Goal: Find specific page/section: Find specific page/section

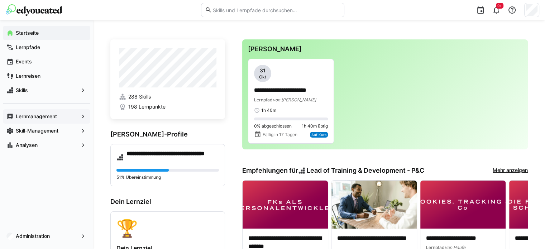
click at [0, 0] on app-navigation-label "Lernmanagement" at bounding box center [0, 0] width 0 height 0
click at [284, 9] on input "text" at bounding box center [276, 10] width 128 height 6
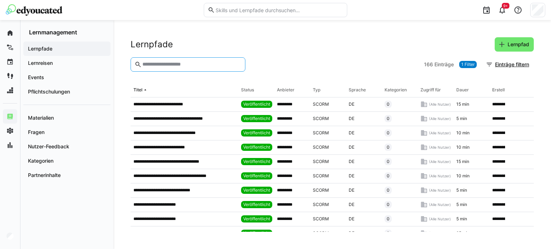
click at [201, 66] on input "text" at bounding box center [192, 64] width 100 height 6
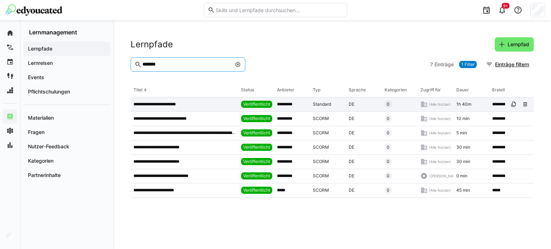
type input "*******"
click at [200, 105] on app-table-first-column "**********" at bounding box center [184, 104] width 102 height 6
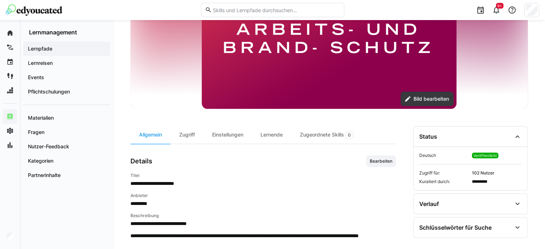
scroll to position [143, 0]
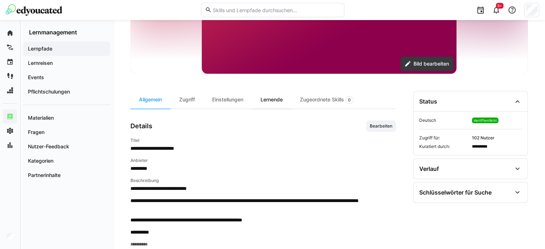
click at [272, 99] on div "Lernende" at bounding box center [271, 100] width 39 height 18
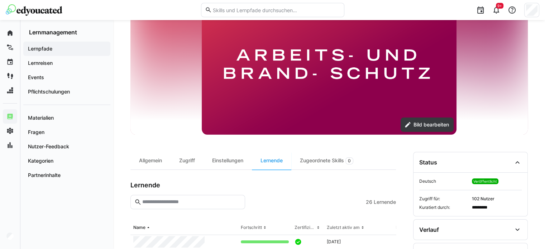
scroll to position [103, 0]
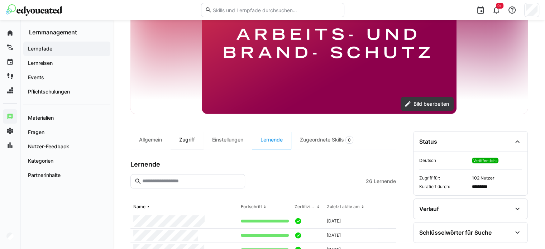
click at [187, 137] on div "Zugriff" at bounding box center [187, 140] width 33 height 18
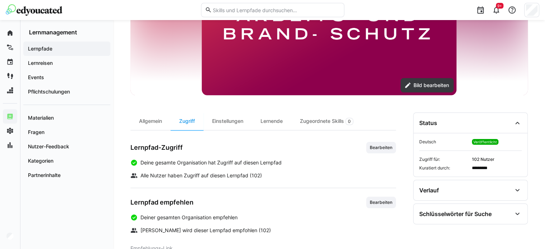
scroll to position [169, 0]
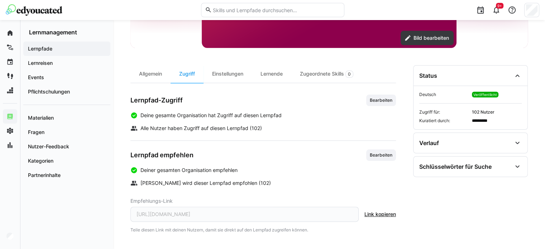
click at [381, 212] on span "Link kopieren" at bounding box center [381, 214] width 32 height 7
click at [490, 144] on div "Verlauf" at bounding box center [466, 143] width 93 height 9
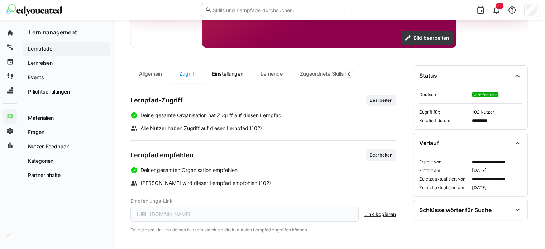
drag, startPoint x: 144, startPoint y: 73, endPoint x: 250, endPoint y: 75, distance: 105.8
click at [144, 73] on div "Allgemein" at bounding box center [151, 74] width 40 height 18
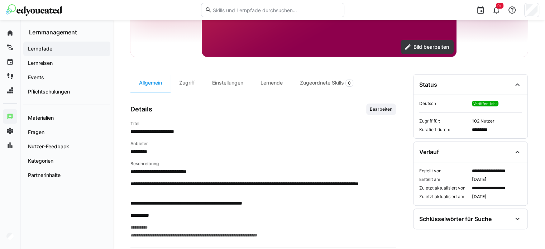
scroll to position [157, 0]
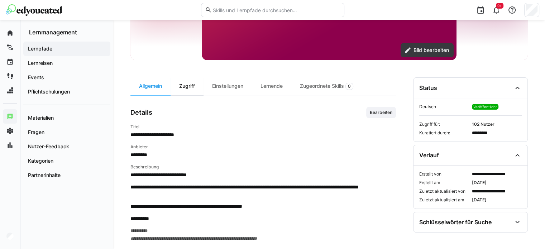
click at [176, 83] on div "Zugriff" at bounding box center [187, 86] width 33 height 18
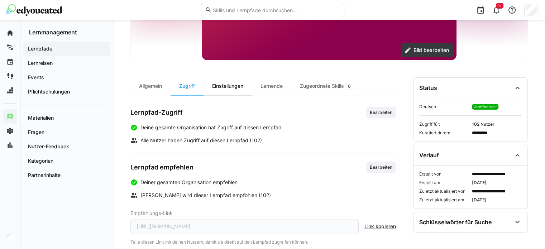
click at [240, 86] on div "Einstellungen" at bounding box center [228, 86] width 48 height 18
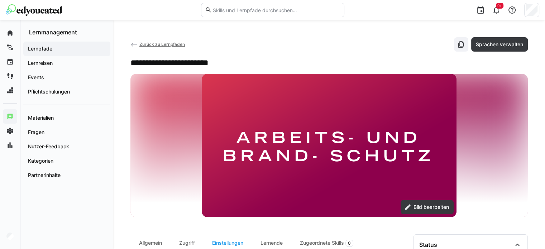
click at [267, 11] on input "text" at bounding box center [276, 10] width 128 height 6
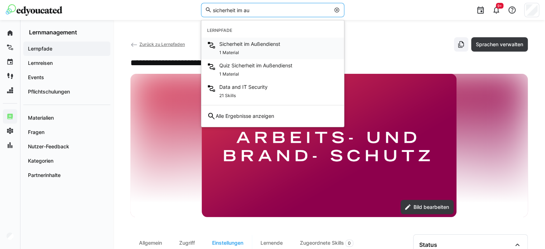
type input "sicherheit im au"
click at [230, 48] on div "1 Material" at bounding box center [249, 52] width 61 height 9
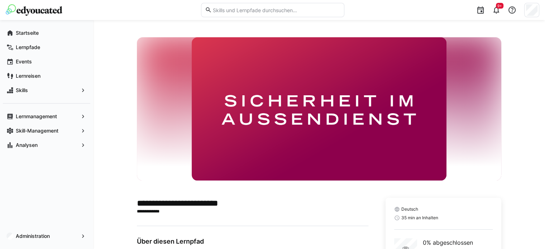
scroll to position [61, 0]
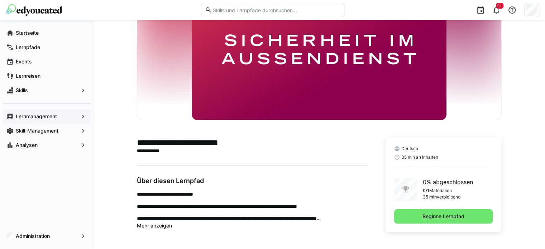
click at [64, 115] on span "Lernmanagement" at bounding box center [47, 116] width 64 height 7
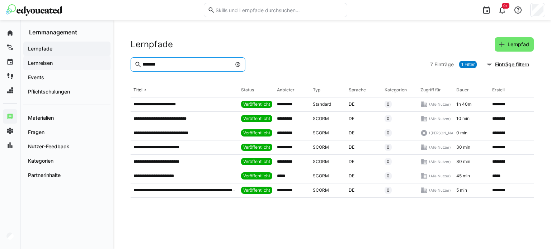
drag, startPoint x: 176, startPoint y: 65, endPoint x: 108, endPoint y: 57, distance: 69.0
click at [108, 57] on div "**********" at bounding box center [275, 134] width 551 height 229
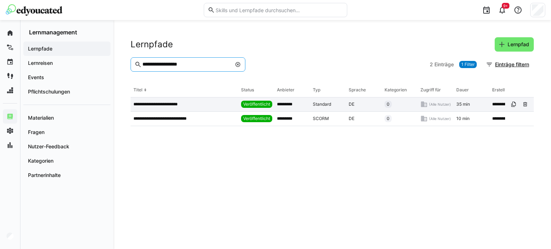
type input "**********"
click at [151, 105] on p "**********" at bounding box center [160, 104] width 54 height 6
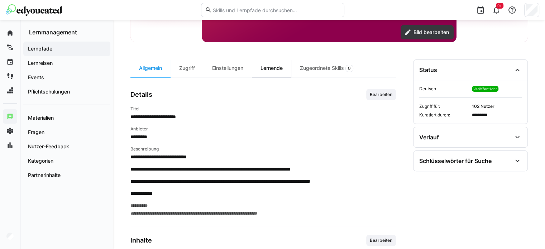
scroll to position [179, 0]
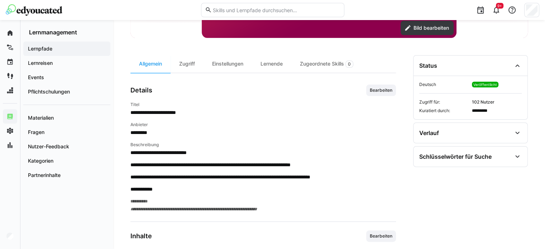
click at [274, 65] on div "Lernende" at bounding box center [271, 64] width 39 height 18
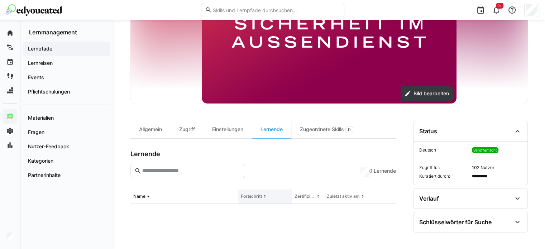
scroll to position [161, 0]
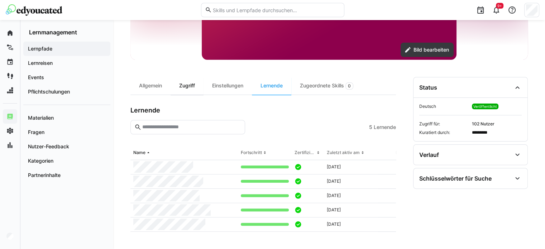
click at [194, 79] on div "Zugriff" at bounding box center [187, 86] width 33 height 18
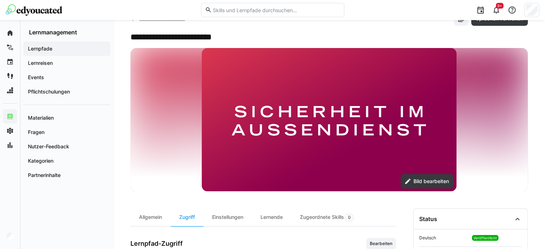
scroll to position [62, 0]
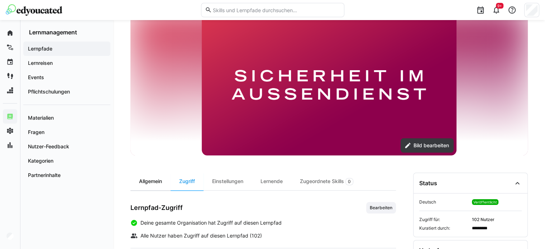
click at [152, 183] on div "Allgemein" at bounding box center [151, 182] width 40 height 18
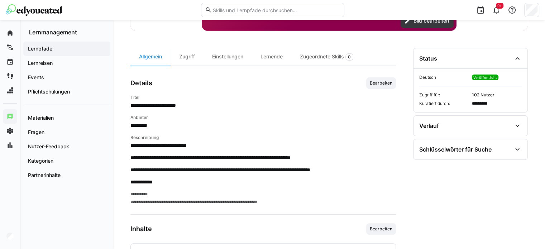
scroll to position [151, 0]
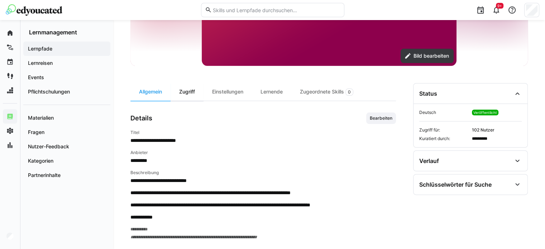
click at [188, 93] on div "Zugriff" at bounding box center [187, 92] width 33 height 18
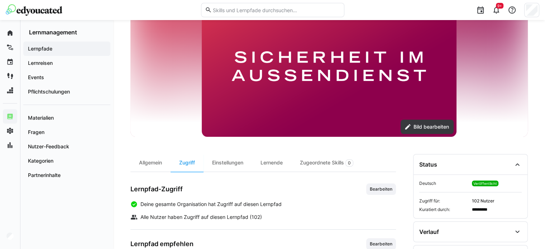
scroll to position [62, 0]
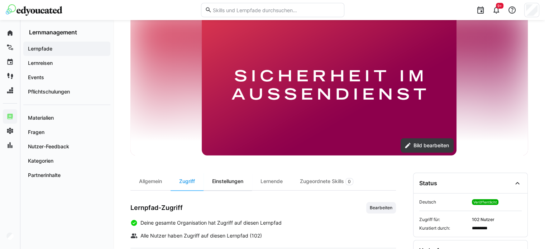
click at [226, 181] on div "Einstellungen" at bounding box center [228, 182] width 48 height 18
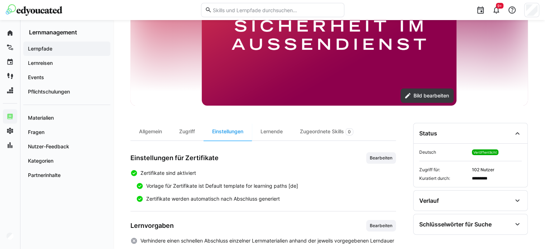
scroll to position [185, 0]
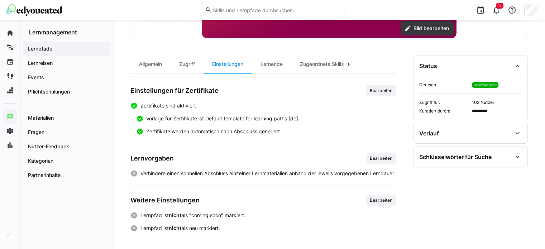
click at [275, 68] on div "Allgemein Zugriff Einstellungen Lernende Zugeordnete Skills 0 Einstellungen für…" at bounding box center [264, 144] width 266 height 176
click at [278, 58] on div "Lernende" at bounding box center [271, 65] width 39 height 18
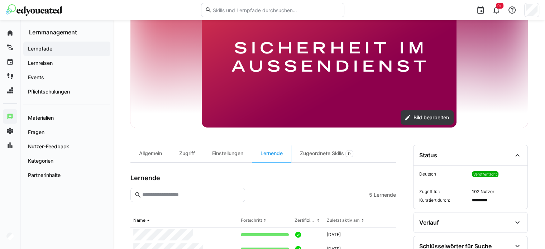
scroll to position [161, 0]
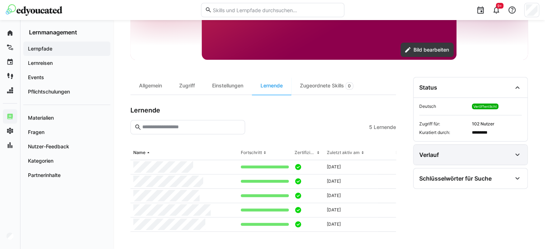
click at [520, 151] on eds-icon at bounding box center [518, 155] width 9 height 9
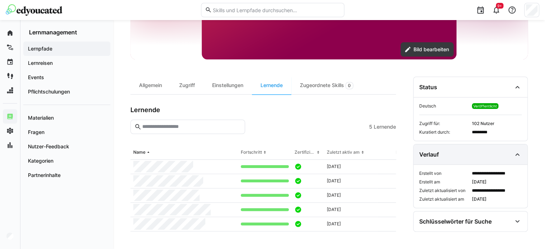
click at [520, 151] on eds-icon at bounding box center [518, 154] width 9 height 9
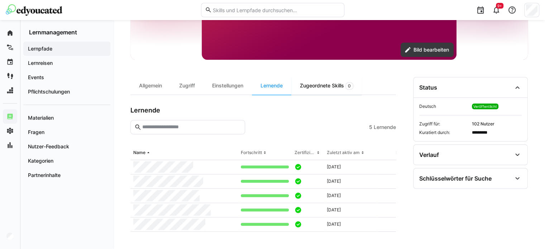
click at [317, 84] on div "Zugeordnete Skills 0" at bounding box center [327, 86] width 71 height 18
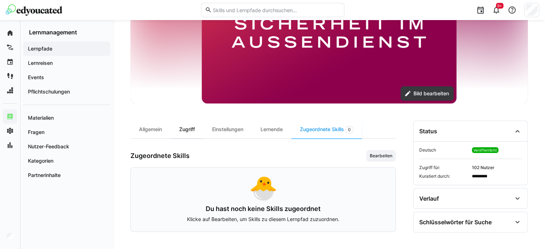
click at [193, 129] on div "Zugriff" at bounding box center [187, 130] width 33 height 18
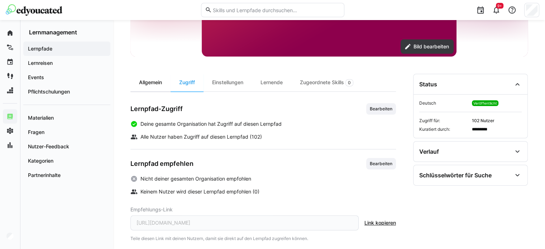
click at [160, 84] on div "Allgemein" at bounding box center [151, 83] width 40 height 18
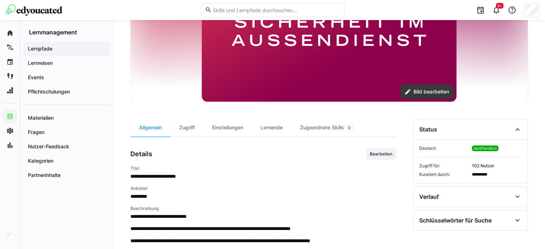
scroll to position [80, 0]
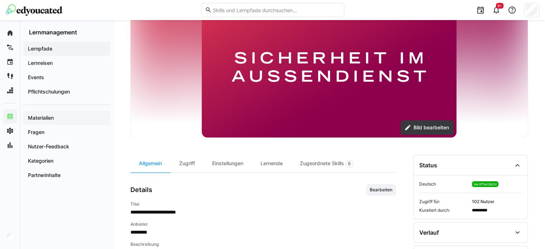
click at [0, 0] on app-navigation-label "Materialien" at bounding box center [0, 0] width 0 height 0
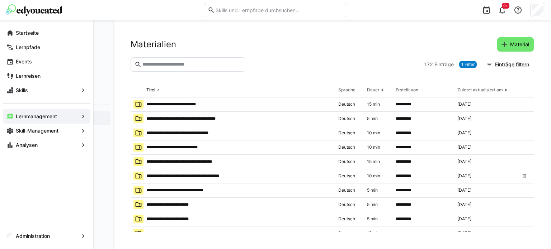
click at [0, 0] on app-navigation-label "Lernmanagement" at bounding box center [0, 0] width 0 height 0
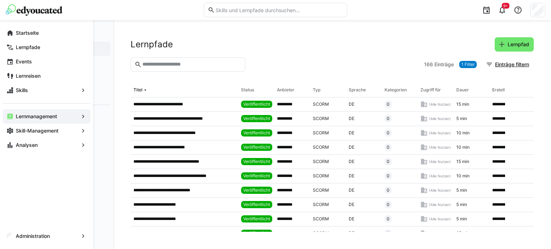
click at [84, 119] on eds-icon at bounding box center [83, 116] width 7 height 7
click at [71, 117] on span "Lernmanagement" at bounding box center [47, 116] width 64 height 7
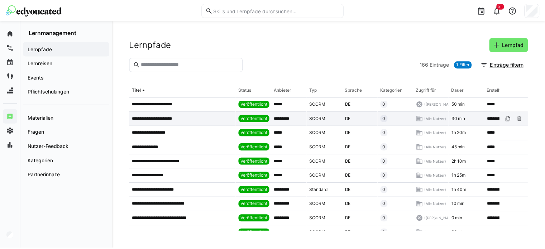
scroll to position [394, 0]
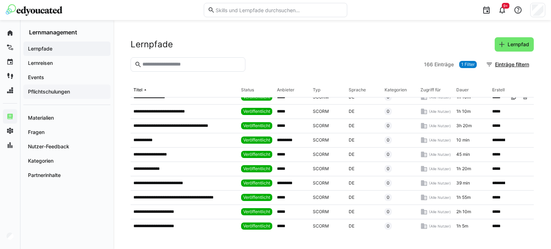
click at [0, 0] on app-navigation-label "Pflichtschulungen" at bounding box center [0, 0] width 0 height 0
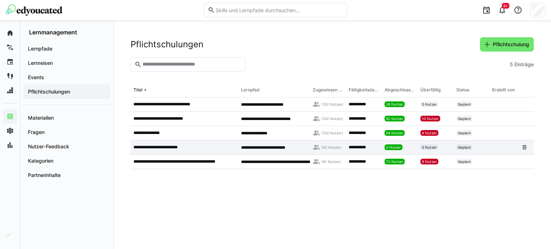
click at [186, 147] on p "**********" at bounding box center [160, 148] width 54 height 6
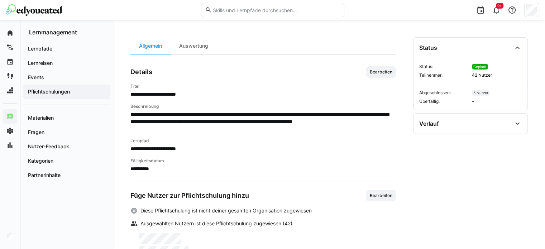
scroll to position [72, 0]
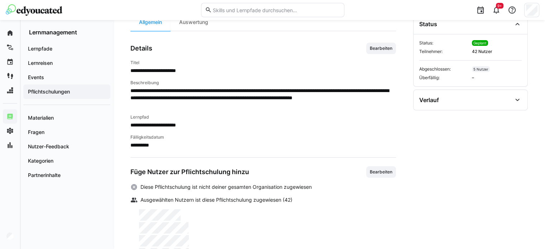
click at [488, 50] on span "42 Nutzer" at bounding box center [497, 52] width 50 height 6
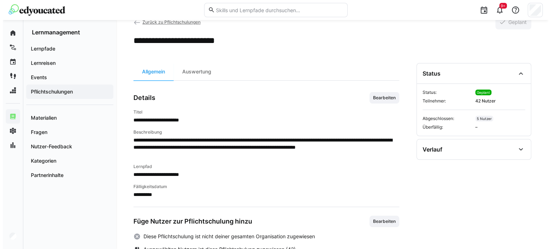
scroll to position [0, 0]
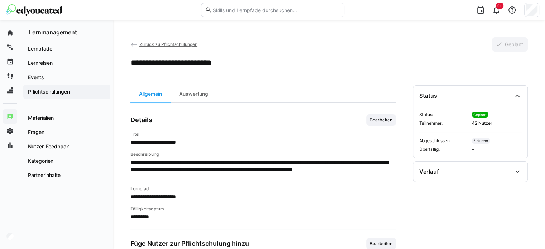
click at [151, 45] on span "Zurück zu Pflichtschulungen" at bounding box center [168, 44] width 58 height 5
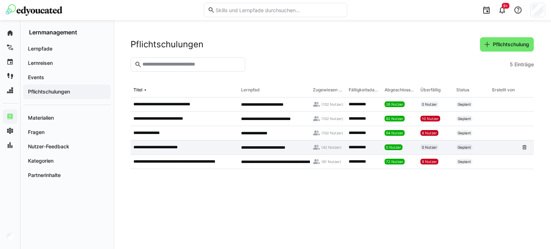
click at [158, 149] on p "**********" at bounding box center [160, 148] width 54 height 6
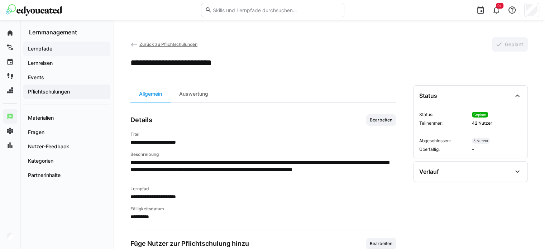
click at [0, 0] on app-navigation-label "Lernpfade" at bounding box center [0, 0] width 0 height 0
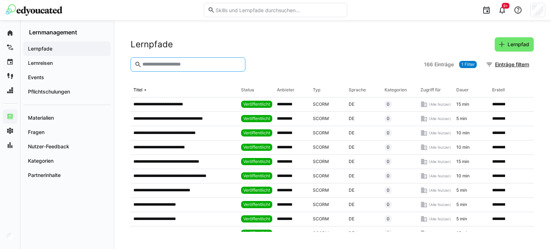
click at [205, 64] on input "text" at bounding box center [192, 64] width 100 height 6
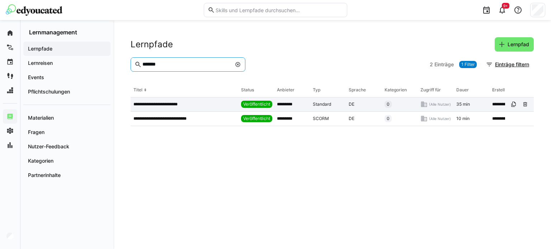
type input "*******"
click at [203, 103] on app-table-first-column "**********" at bounding box center [184, 104] width 102 height 6
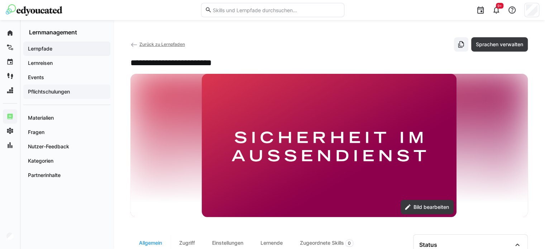
click at [63, 96] on div "Pflichtschulungen" at bounding box center [66, 92] width 87 height 14
